Goal: Task Accomplishment & Management: Manage account settings

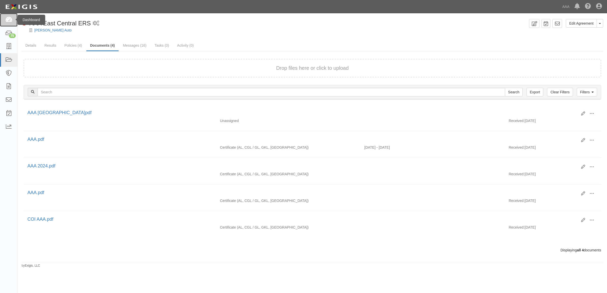
click at [4, 20] on link at bounding box center [9, 19] width 18 height 13
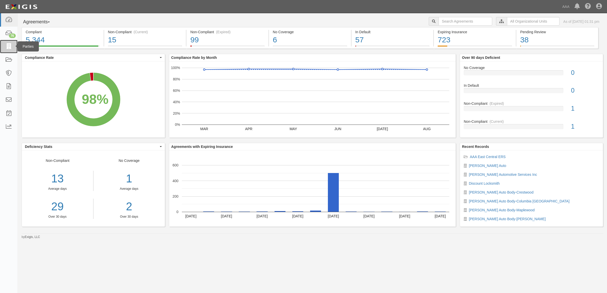
click at [9, 46] on icon at bounding box center [8, 47] width 7 height 6
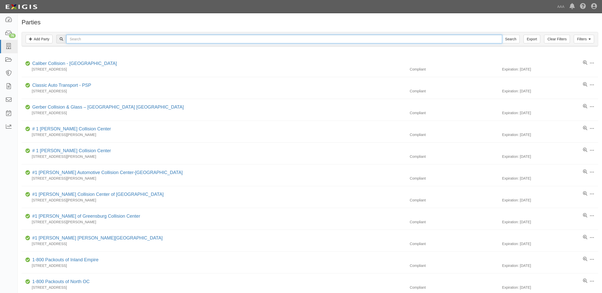
click at [111, 41] on input "text" at bounding box center [283, 39] width 435 height 9
type input ":"
type input "[PERSON_NAME]'s"
click at [502, 35] on input "Search" at bounding box center [511, 39] width 18 height 9
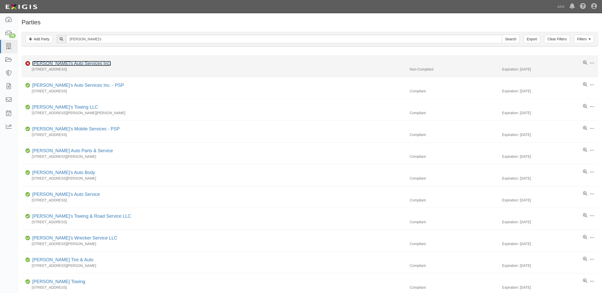
click at [68, 65] on link "[PERSON_NAME]'s Auto Services Inc." at bounding box center [71, 63] width 79 height 5
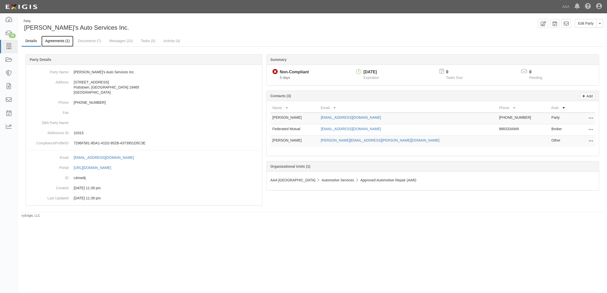
click at [61, 41] on link "Agreements (1)" at bounding box center [57, 41] width 32 height 11
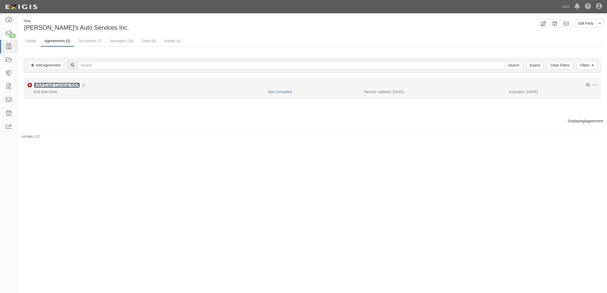
click at [68, 88] on link "AAA East Central AAR" at bounding box center [57, 85] width 46 height 5
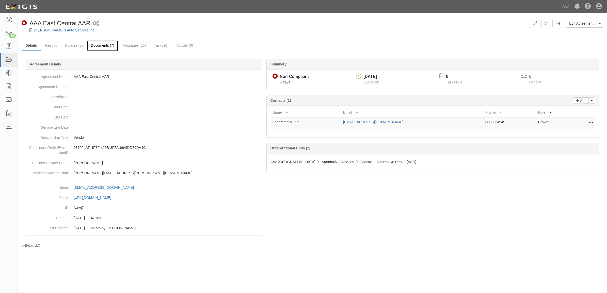
click at [108, 45] on link "Documents (7)" at bounding box center [102, 45] width 31 height 11
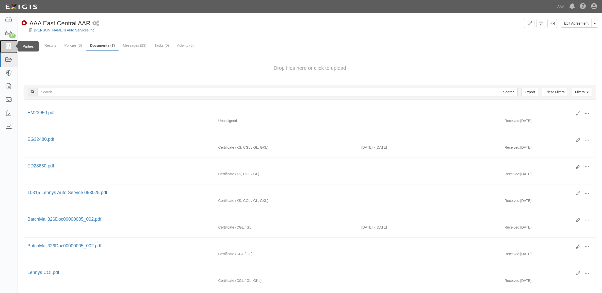
click at [7, 46] on icon at bounding box center [8, 47] width 7 height 6
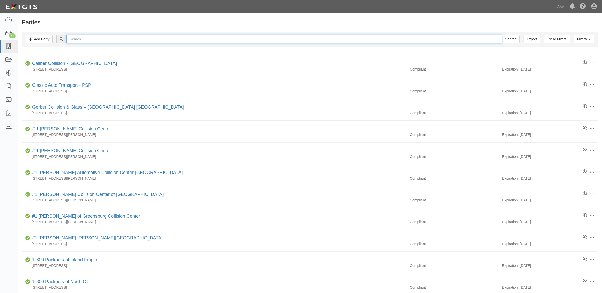
click at [120, 38] on input "text" at bounding box center [283, 39] width 435 height 9
click at [98, 36] on input "text" at bounding box center [283, 39] width 435 height 9
type input "CC257746"
click at [502, 35] on input "Search" at bounding box center [511, 39] width 18 height 9
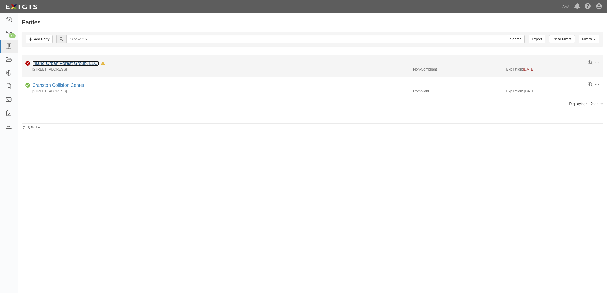
click at [73, 63] on link "Inland Urban Forest Group, LLC." at bounding box center [65, 63] width 66 height 5
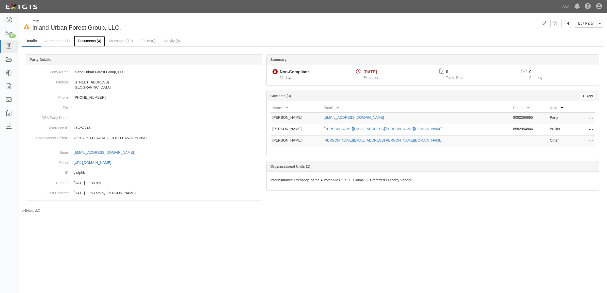
click at [83, 42] on link "Documents (4)" at bounding box center [89, 41] width 31 height 11
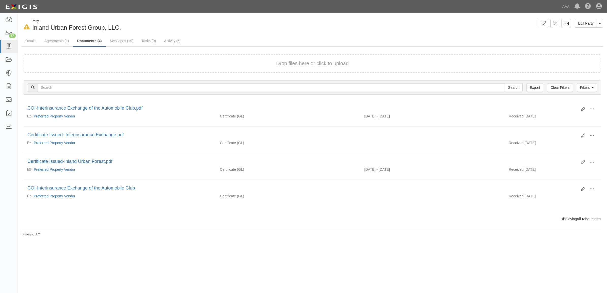
click at [122, 64] on div "Drop files here or click to upload" at bounding box center [312, 63] width 566 height 7
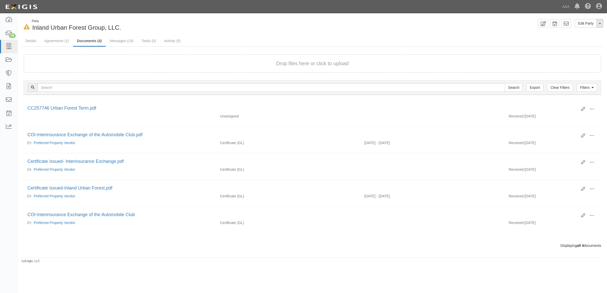
click at [598, 22] on button "Toggle Party Dropdown" at bounding box center [599, 23] width 7 height 9
click at [584, 41] on link "Archive Party" at bounding box center [582, 39] width 40 height 7
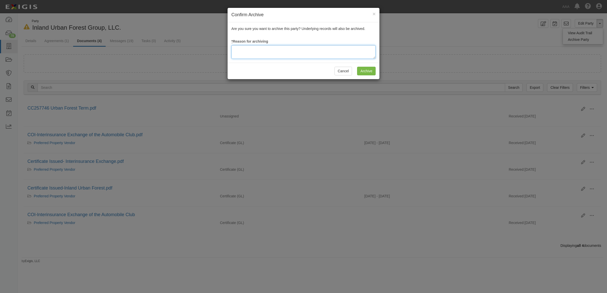
click at [268, 54] on textarea at bounding box center [303, 52] width 144 height 14
type textarea "Station Terminated"
click at [368, 72] on input "Archive" at bounding box center [366, 71] width 19 height 9
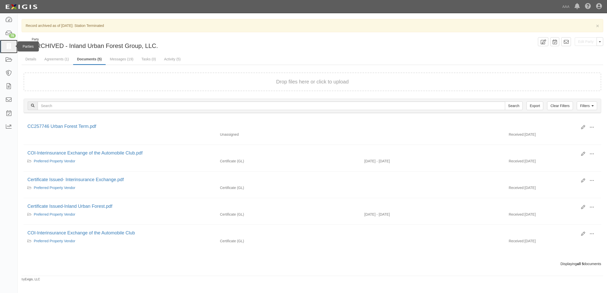
click at [10, 48] on icon at bounding box center [8, 47] width 7 height 6
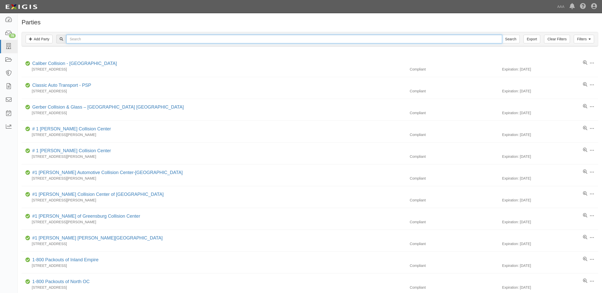
drag, startPoint x: 168, startPoint y: 41, endPoint x: 165, endPoint y: 41, distance: 3.0
click at [168, 41] on input "text" at bounding box center [283, 39] width 435 height 9
type input "[PERSON_NAME] Towing"
click at [502, 35] on input "Search" at bounding box center [511, 39] width 18 height 9
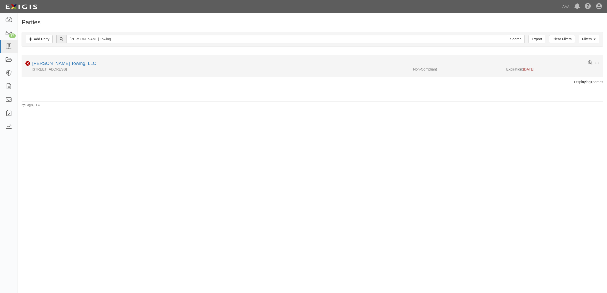
click at [44, 67] on div "350 W Main St, Petersburg, IN 47567" at bounding box center [216, 69] width 388 height 5
click at [48, 64] on link "Myers Towing, LLC" at bounding box center [64, 63] width 64 height 5
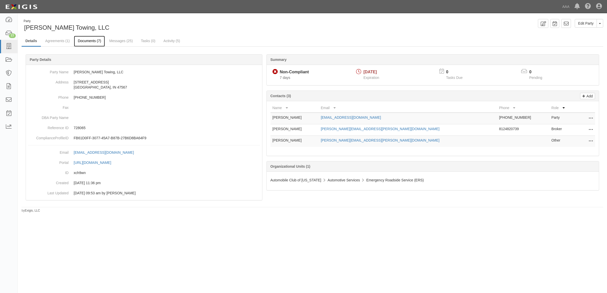
click at [94, 42] on link "Documents (7)" at bounding box center [89, 41] width 31 height 11
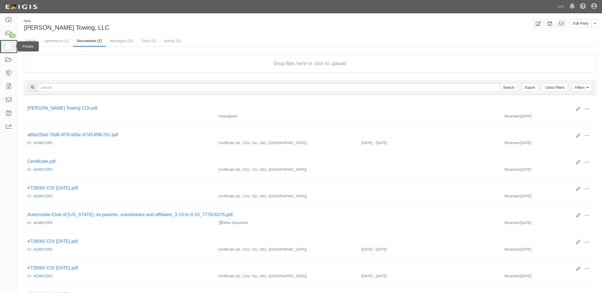
click at [8, 46] on icon at bounding box center [8, 47] width 7 height 6
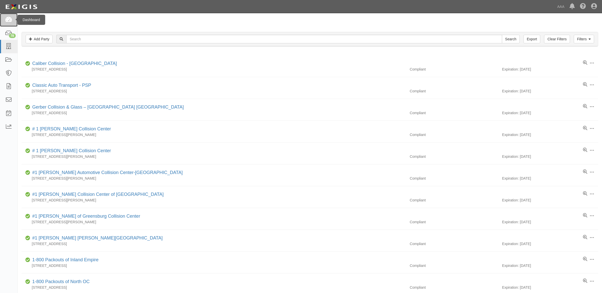
click at [5, 23] on link at bounding box center [9, 19] width 18 height 13
